Goal: Information Seeking & Learning: Learn about a topic

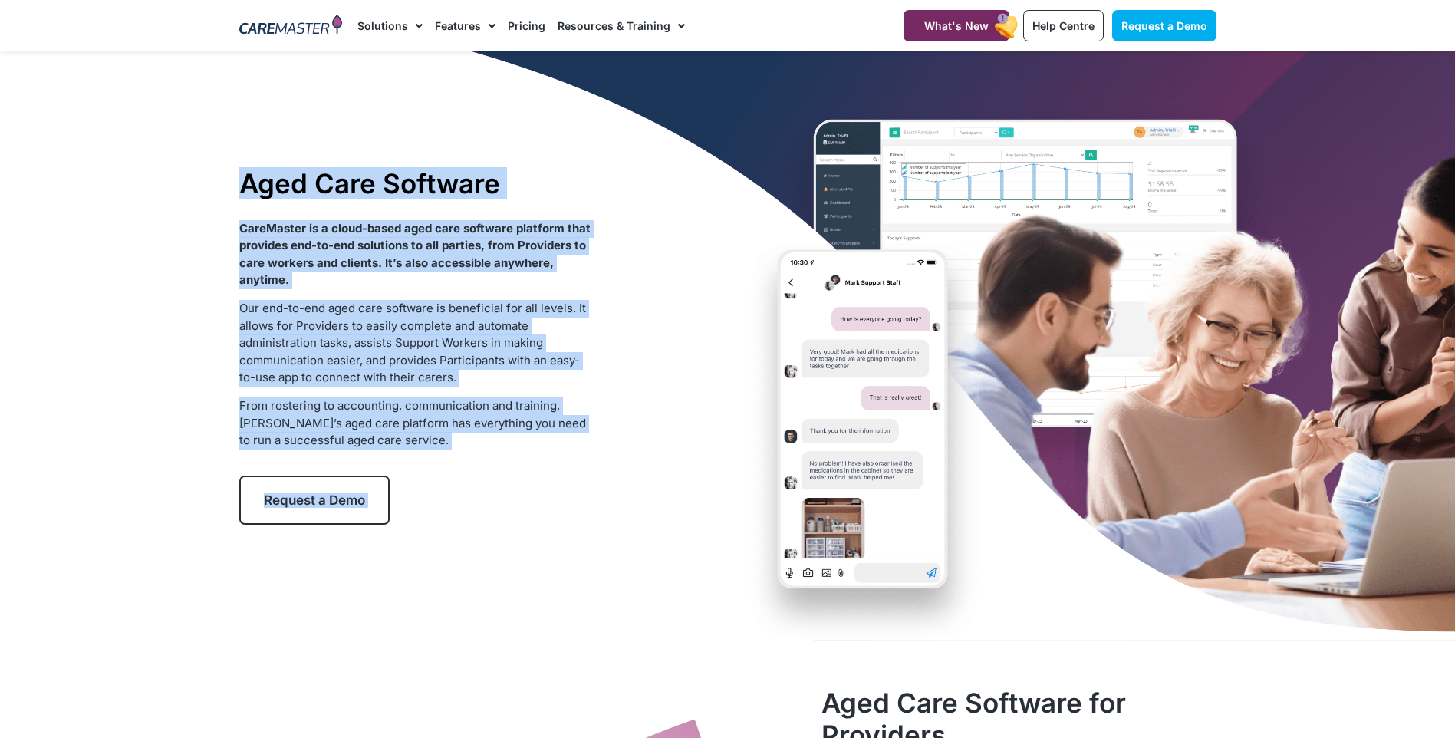
drag, startPoint x: 0, startPoint y: 0, endPoint x: 41, endPoint y: 771, distance: 771.8
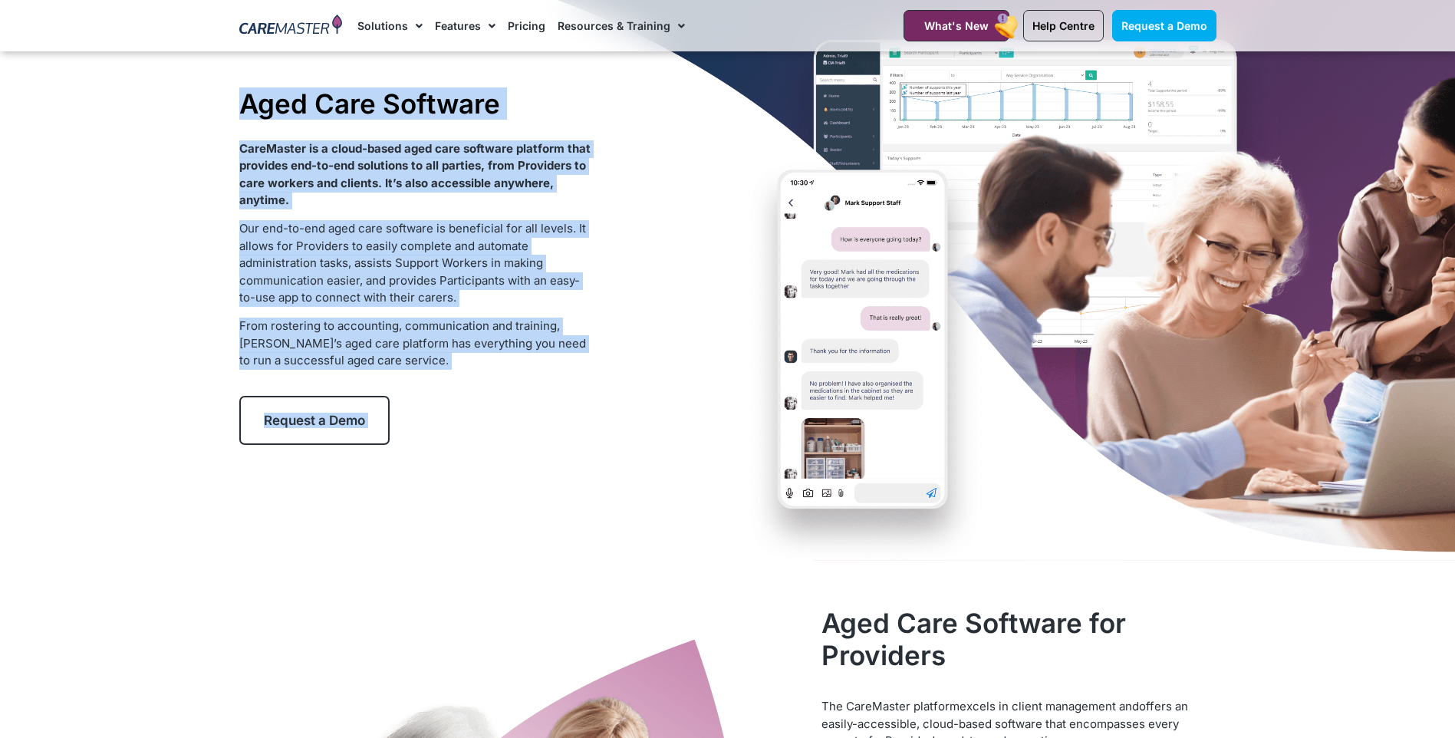
scroll to position [77, 0]
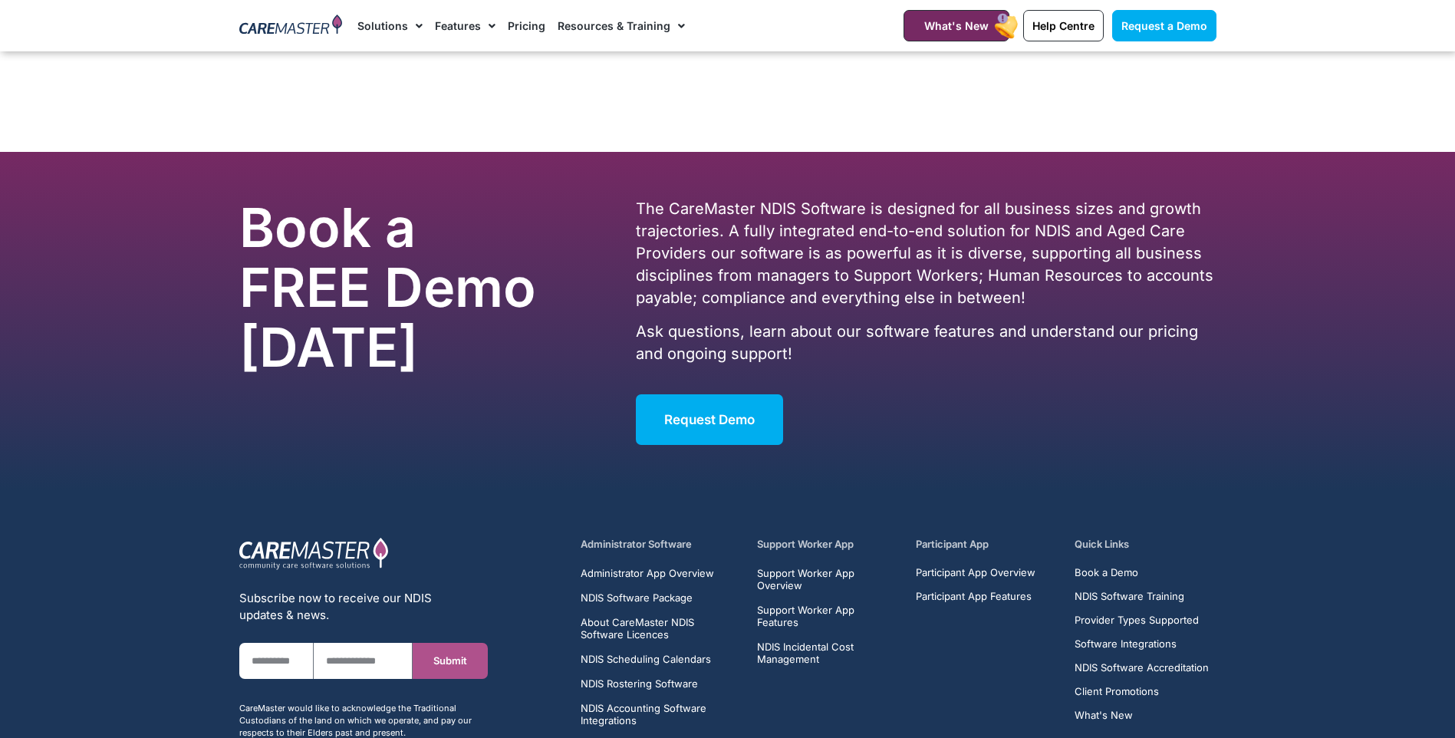
scroll to position [4535, 0]
